Goal: Task Accomplishment & Management: Manage account settings

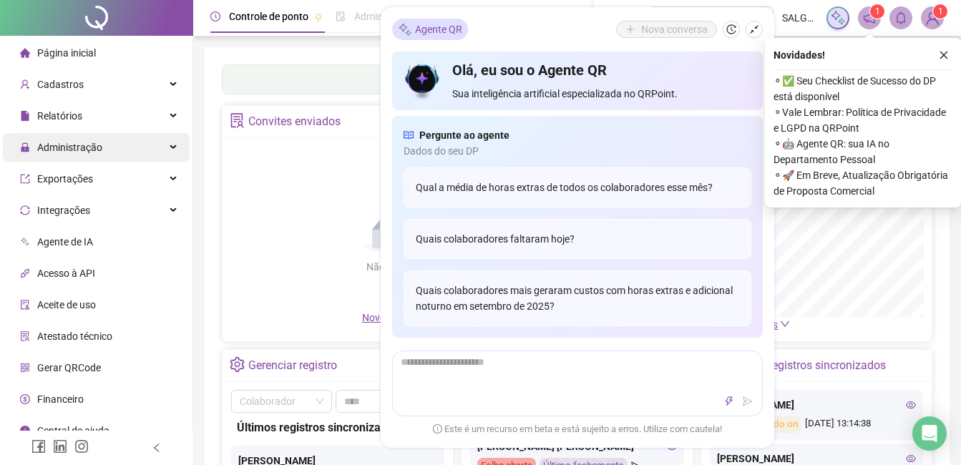
click at [118, 140] on div "Administração" at bounding box center [96, 147] width 187 height 29
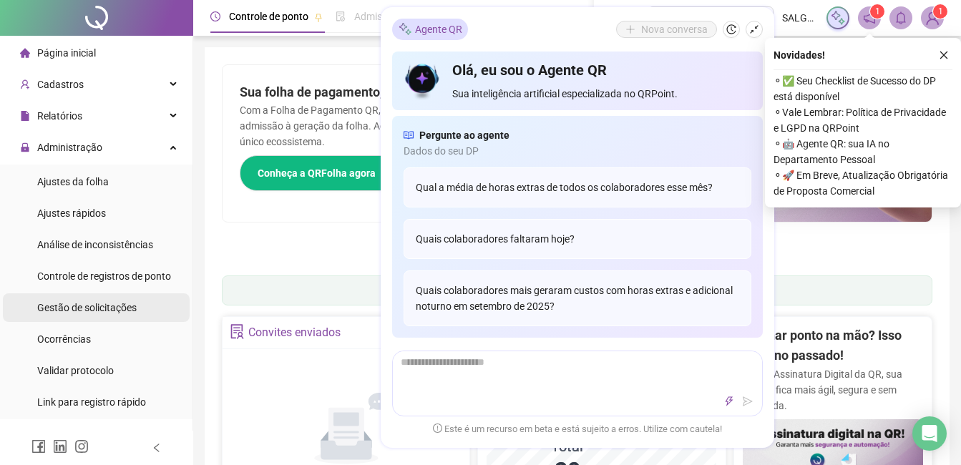
click at [83, 316] on div "Gestão de solicitações" at bounding box center [86, 307] width 99 height 29
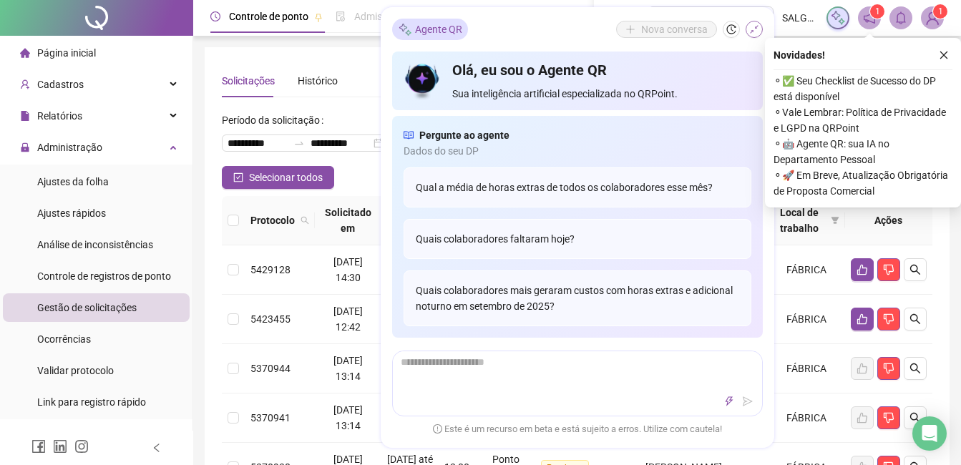
click at [754, 33] on icon "shrink" at bounding box center [754, 29] width 10 height 10
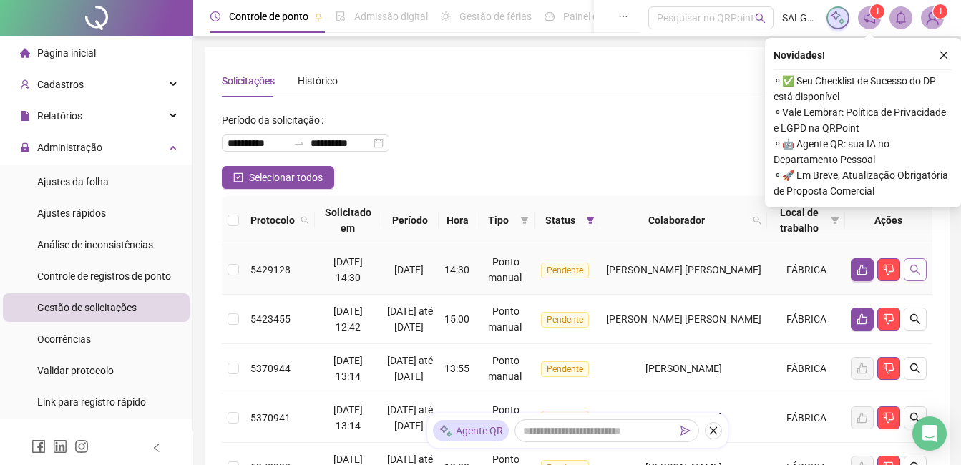
click at [920, 274] on icon "search" at bounding box center [914, 269] width 11 height 11
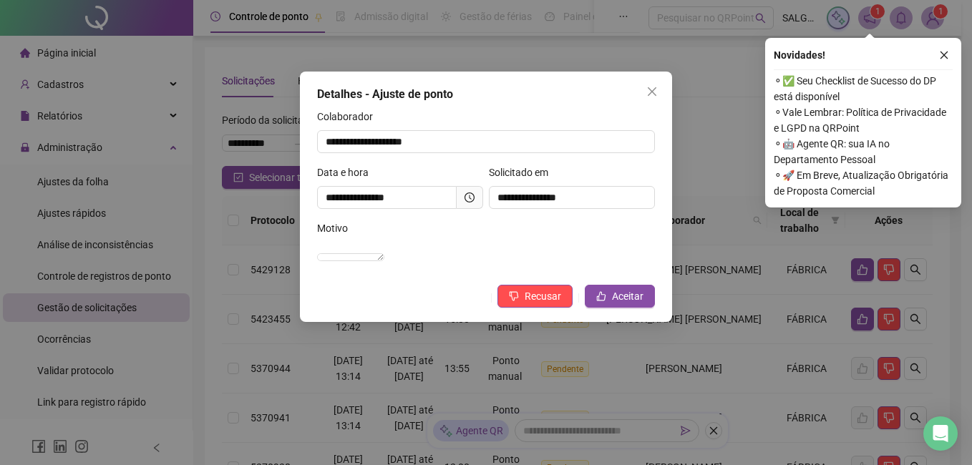
click at [472, 195] on icon "clock-circle" at bounding box center [469, 197] width 10 height 10
click at [470, 198] on icon "clock-circle" at bounding box center [470, 197] width 2 height 4
click at [641, 304] on span "Aceitar" at bounding box center [627, 296] width 31 height 16
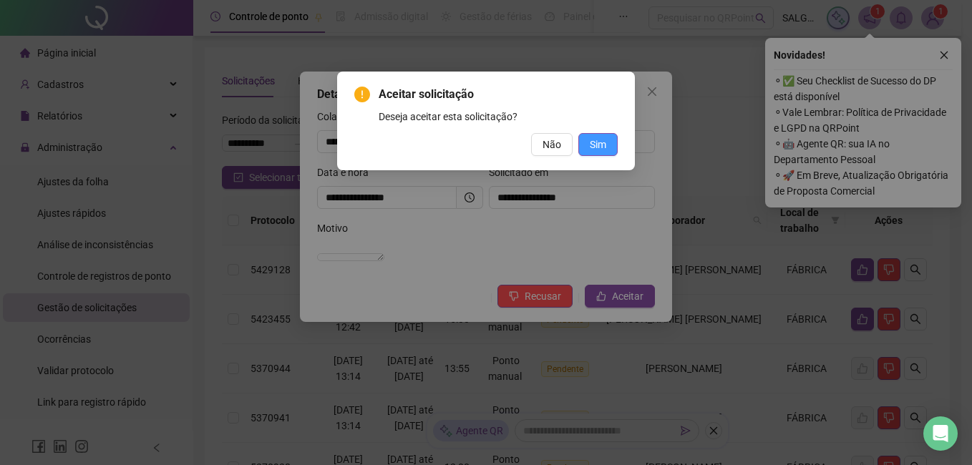
click at [601, 134] on button "Sim" at bounding box center [597, 144] width 39 height 23
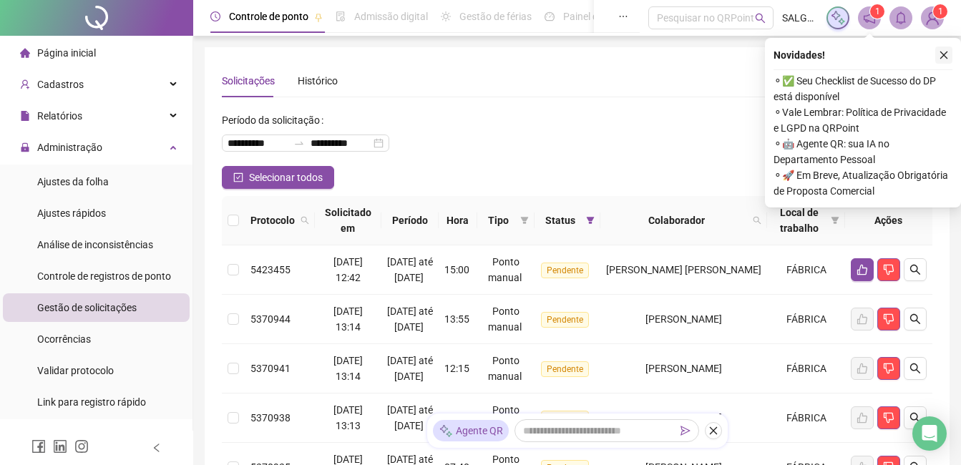
click at [945, 49] on button "button" at bounding box center [943, 55] width 17 height 17
